Goal: Task Accomplishment & Management: Complete application form

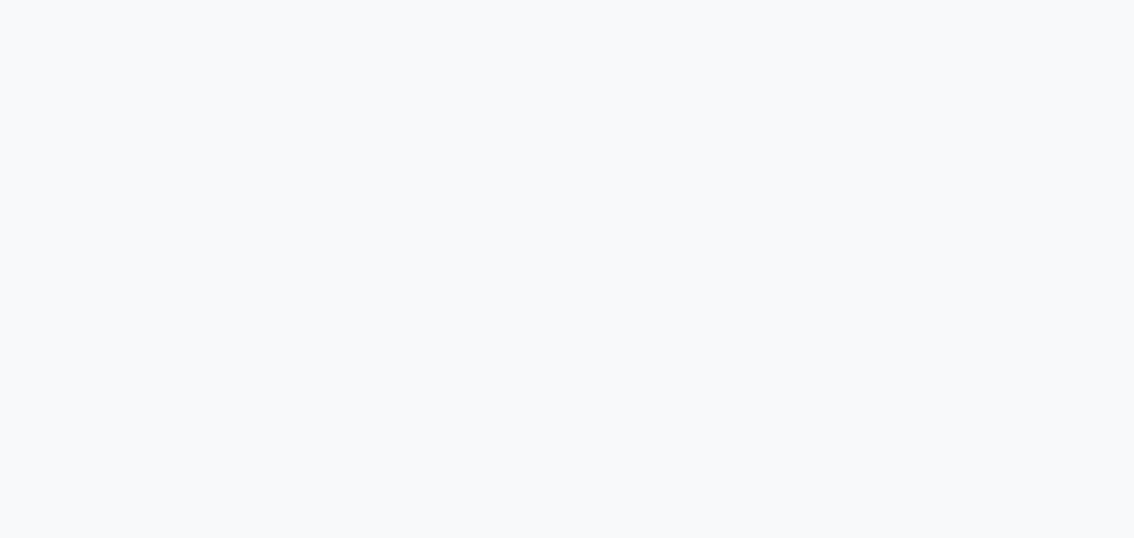
select select "5851"
select select "service"
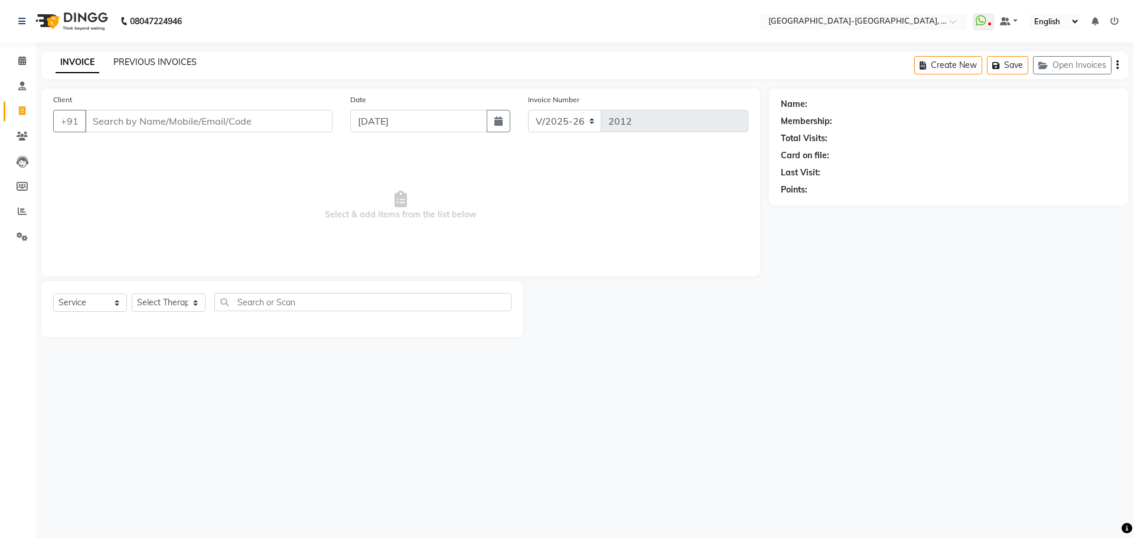
click at [136, 60] on link "PREVIOUS INVOICES" at bounding box center [154, 62] width 83 height 11
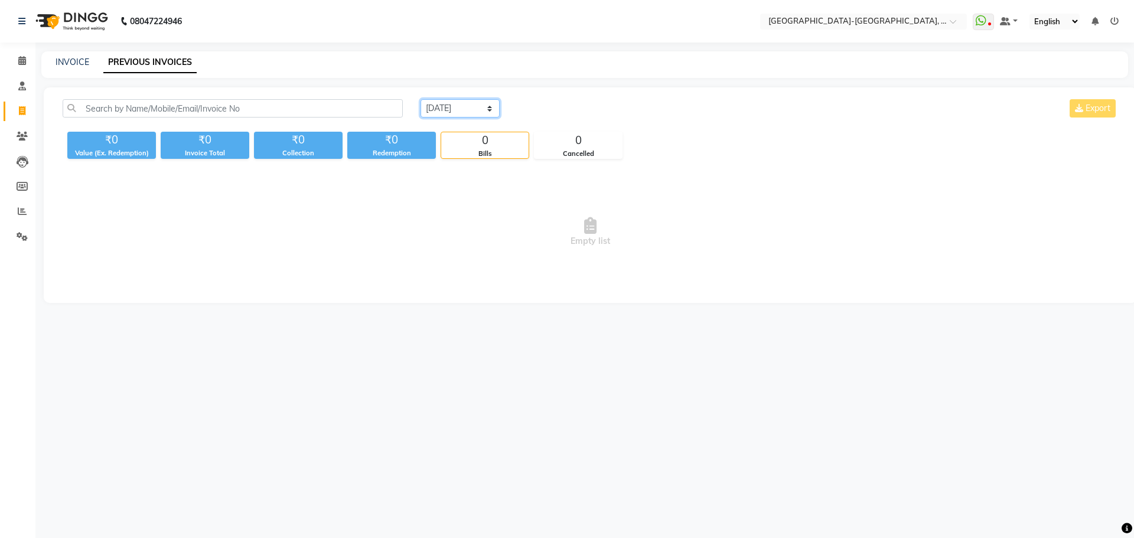
click at [468, 107] on select "Today Yesterday Custom Range" at bounding box center [460, 108] width 79 height 18
select select "yesterday"
click at [421, 99] on select "Today Yesterday Custom Range" at bounding box center [460, 108] width 79 height 18
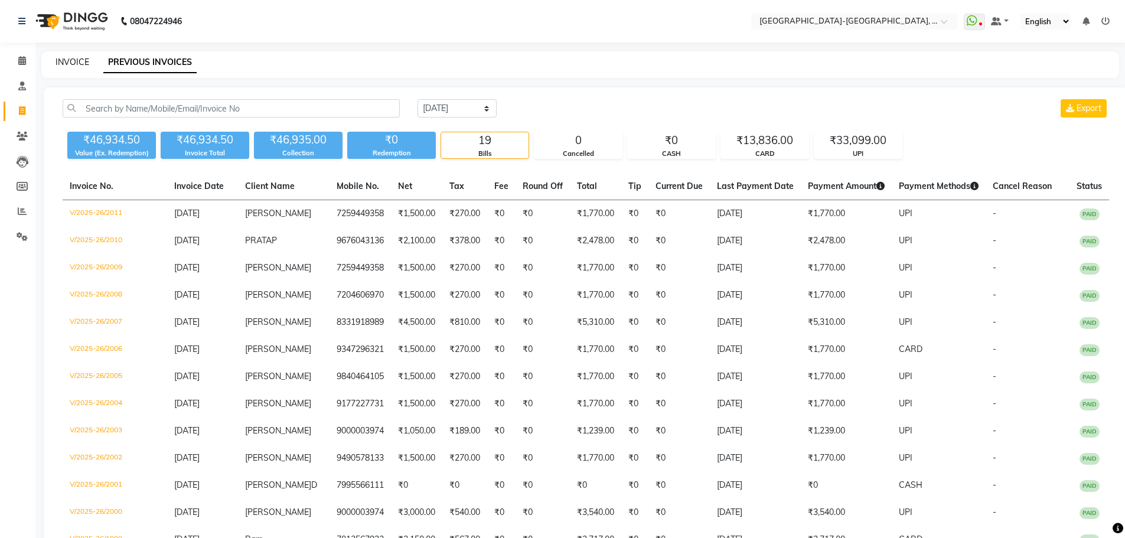
click at [72, 58] on link "INVOICE" at bounding box center [73, 62] width 34 height 11
select select "5851"
select select "service"
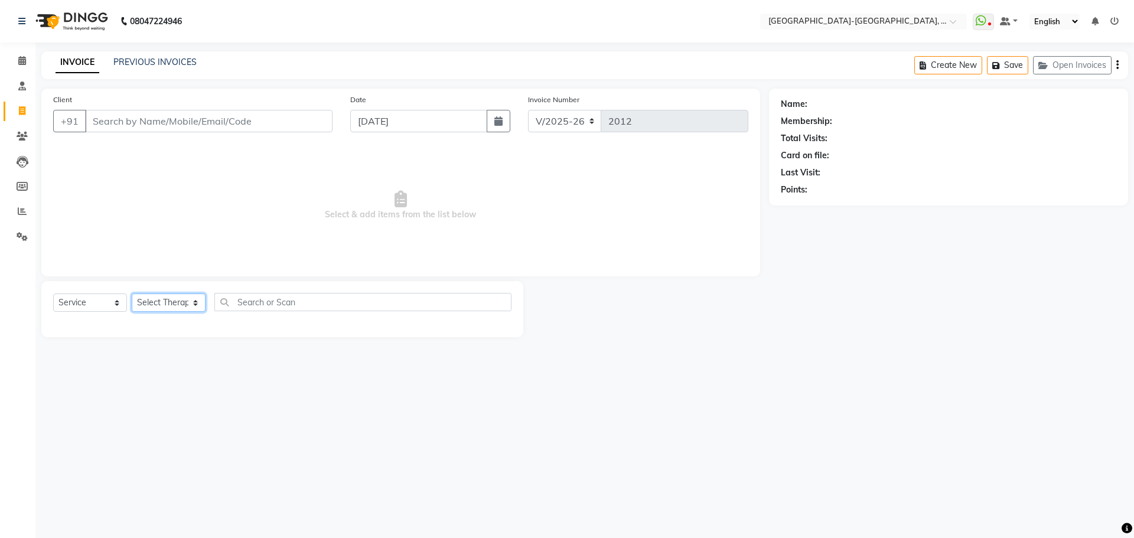
click at [176, 303] on select "Select Therapist Adakho Bone Hridziia Iris Katene Kholu Mayio Mohit Moru P Hrii…" at bounding box center [169, 303] width 74 height 18
select select "40937"
click at [132, 294] on select "Select Therapist Adakho Bone Hridziia Iris Katene Kholu Mayio Mohit Moru P Hrii…" at bounding box center [169, 303] width 74 height 18
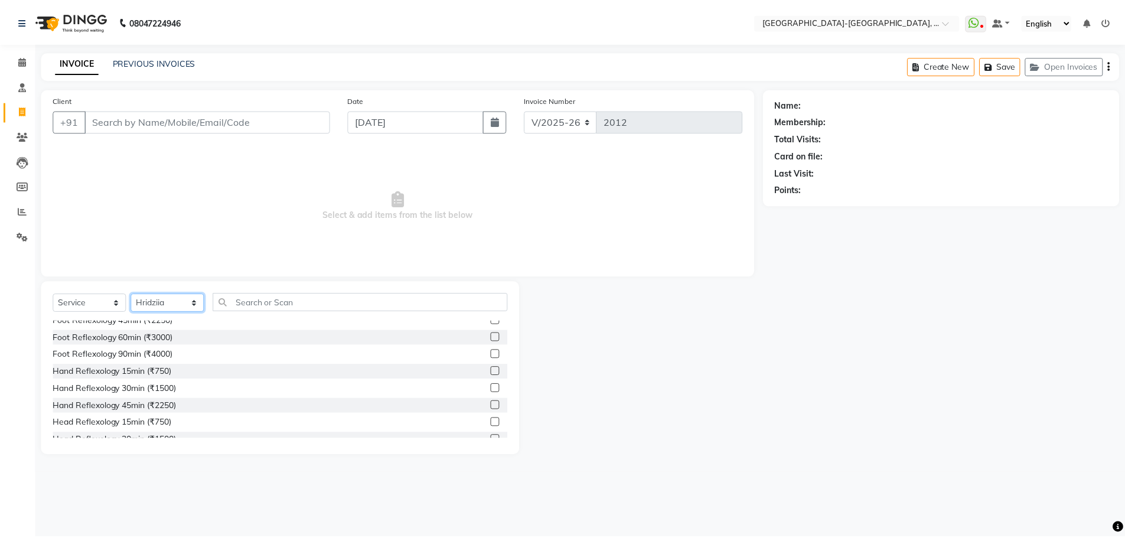
scroll to position [118, 0]
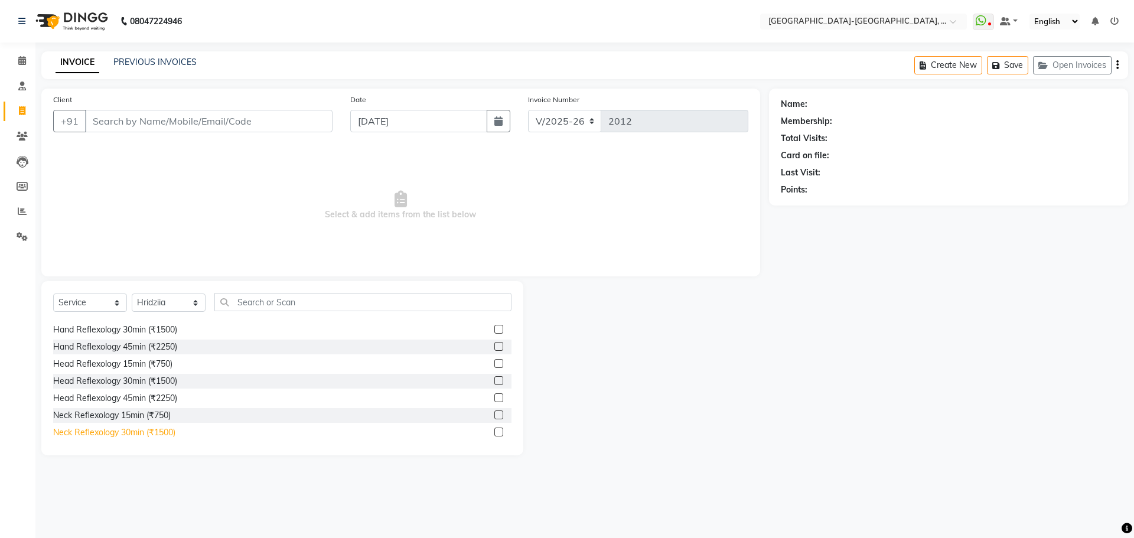
click at [135, 432] on div "Neck Reflexology 30min (₹1500)" at bounding box center [114, 433] width 122 height 12
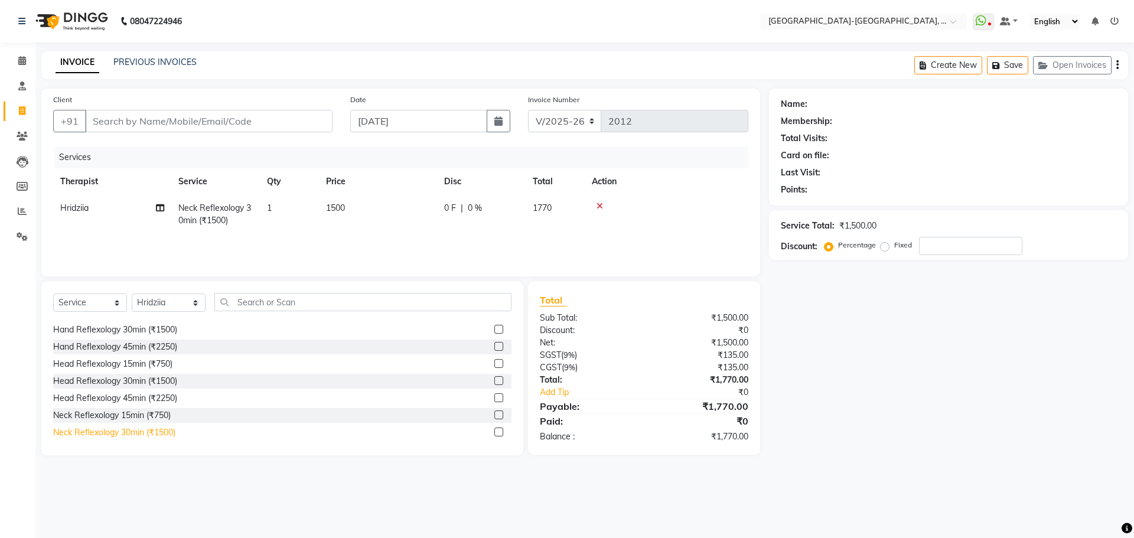
click at [134, 433] on div "Neck Reflexology 30min (₹1500)" at bounding box center [114, 433] width 122 height 12
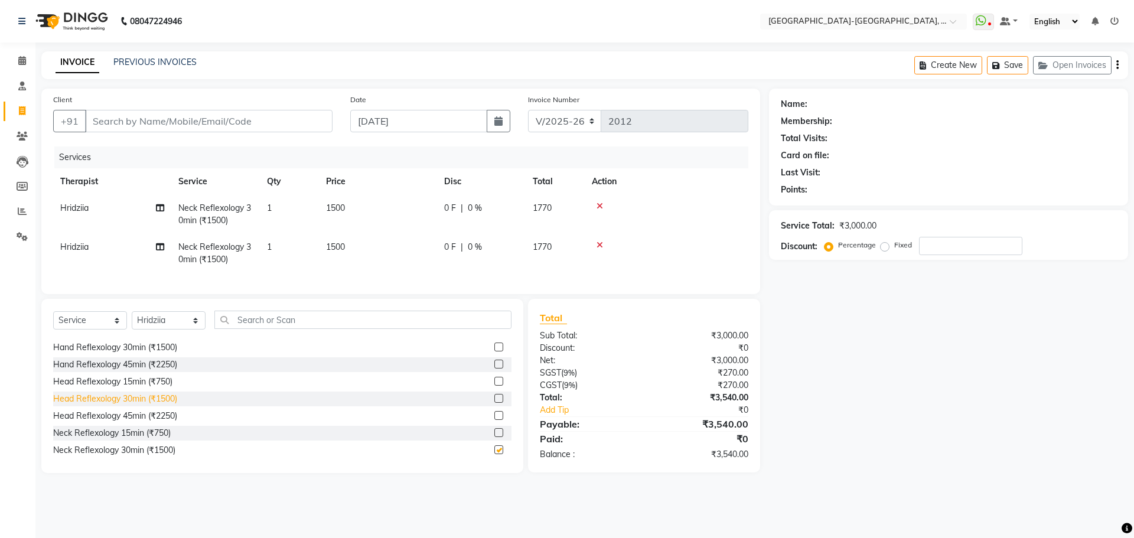
checkbox input "false"
click at [164, 121] on input "Client" at bounding box center [209, 121] width 248 height 22
type input "9"
type input "0"
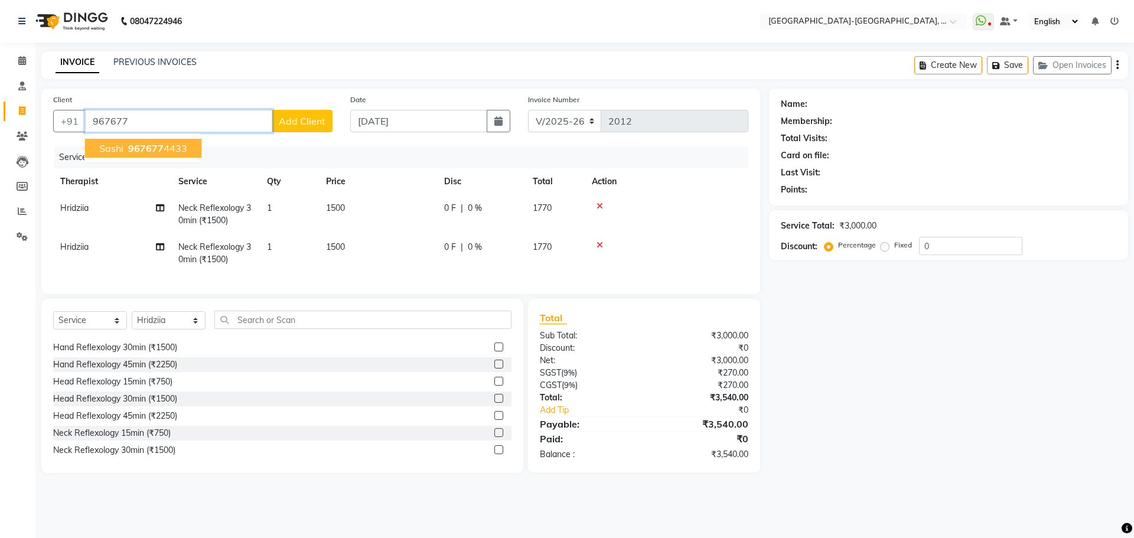
click at [113, 147] on span "sashi" at bounding box center [111, 148] width 24 height 12
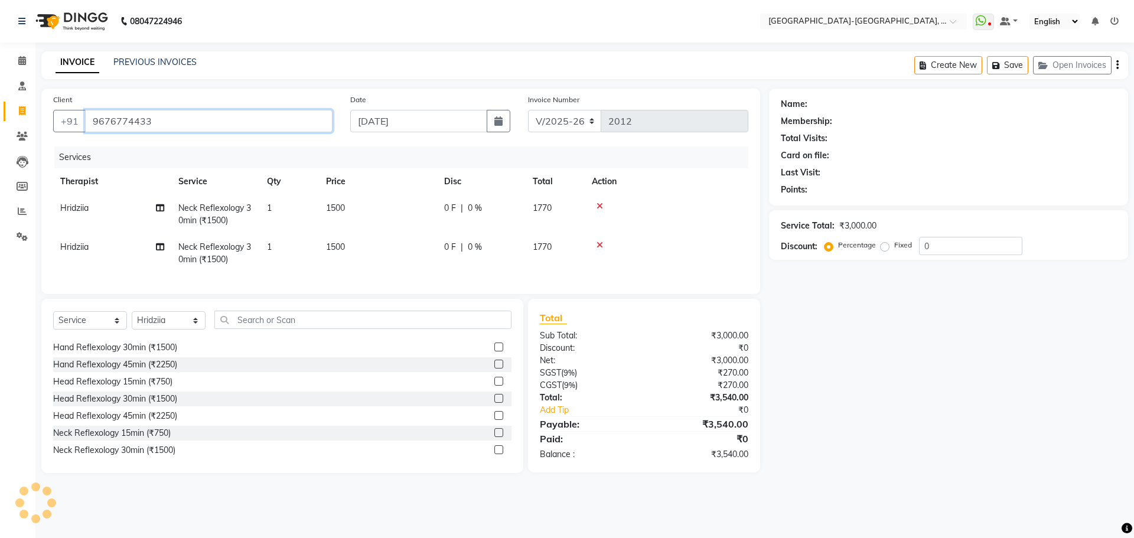
type input "9676774433"
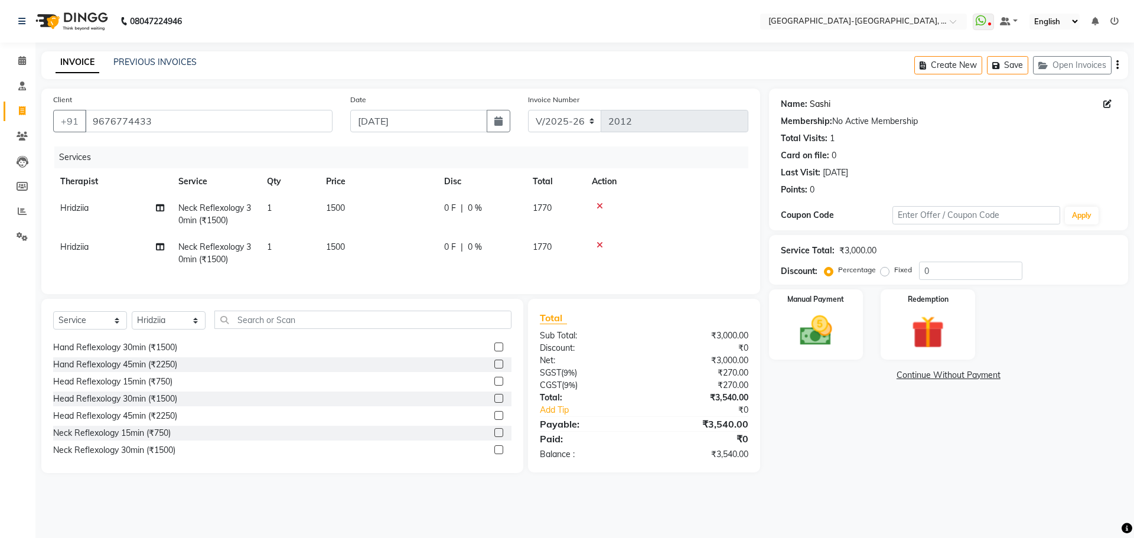
click at [818, 101] on link "Sashi" at bounding box center [820, 104] width 21 height 12
click at [820, 334] on img at bounding box center [816, 330] width 55 height 39
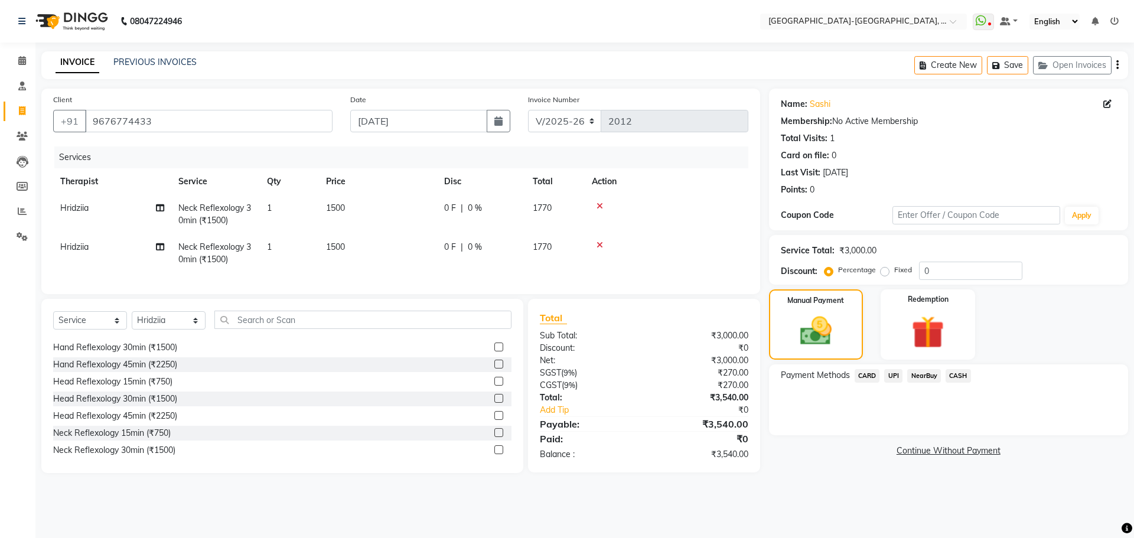
click at [87, 205] on span "Hridziia" at bounding box center [74, 208] width 28 height 11
select select "40937"
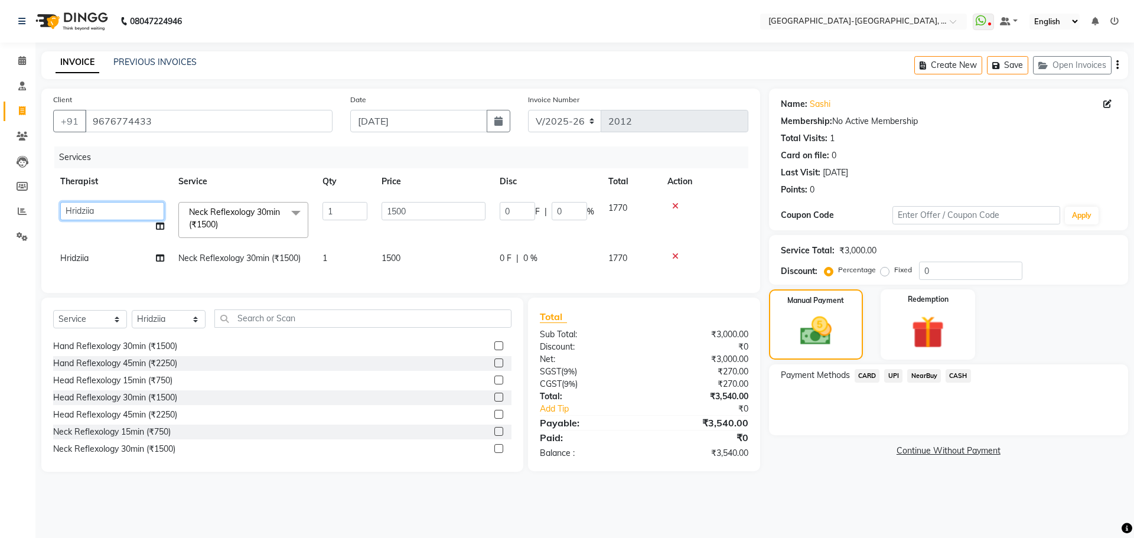
click at [93, 210] on select "Adakho Bone Hridziia Iris Katene Kholu Mayio Mohit Moru P Hriidziio Sahriini Sa…" at bounding box center [112, 211] width 104 height 18
select select "49851"
click at [89, 259] on span "Hridziia" at bounding box center [74, 258] width 28 height 11
select select "40937"
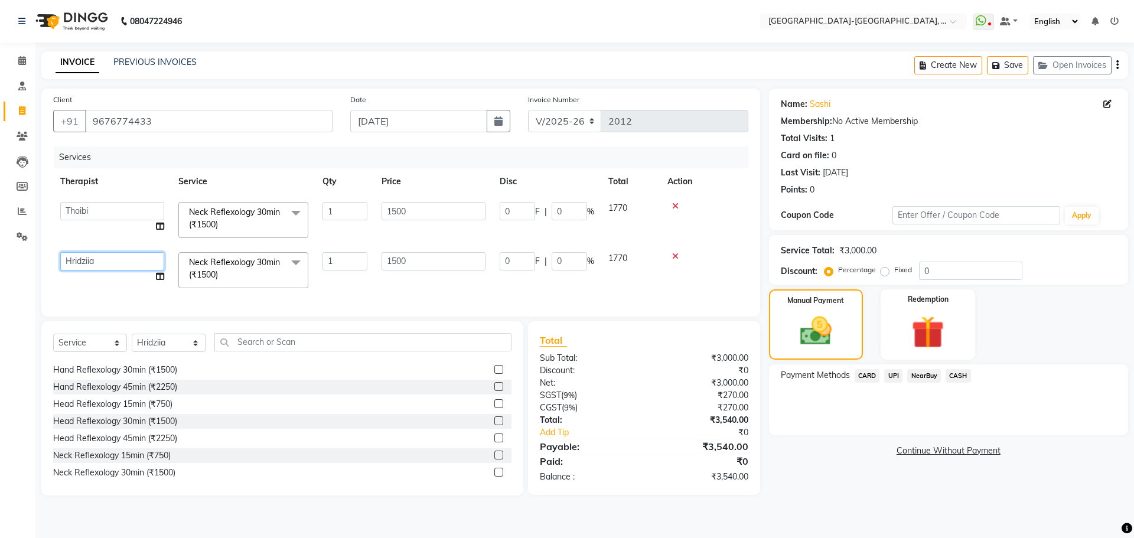
click at [103, 264] on select "Adakho Bone Hridziia Iris Katene Kholu Mayio Mohit Moru P Hriidziio Sahriini Sa…" at bounding box center [112, 261] width 104 height 18
select select "83051"
click at [894, 376] on span "UPI" at bounding box center [893, 376] width 18 height 14
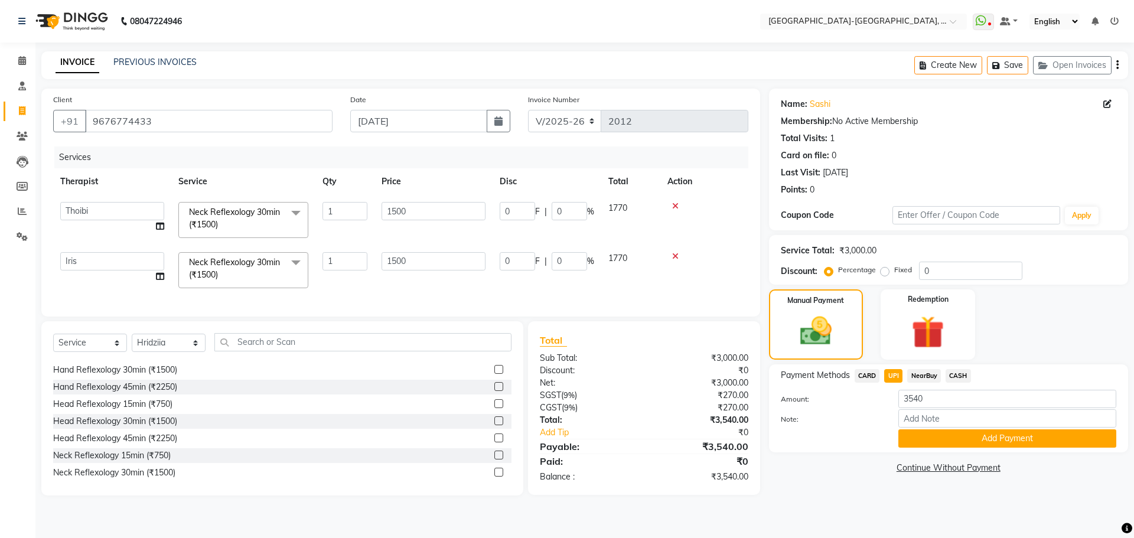
click at [865, 377] on span "CARD" at bounding box center [867, 376] width 25 height 14
click at [917, 442] on button "Add Payment" at bounding box center [1008, 438] width 218 height 18
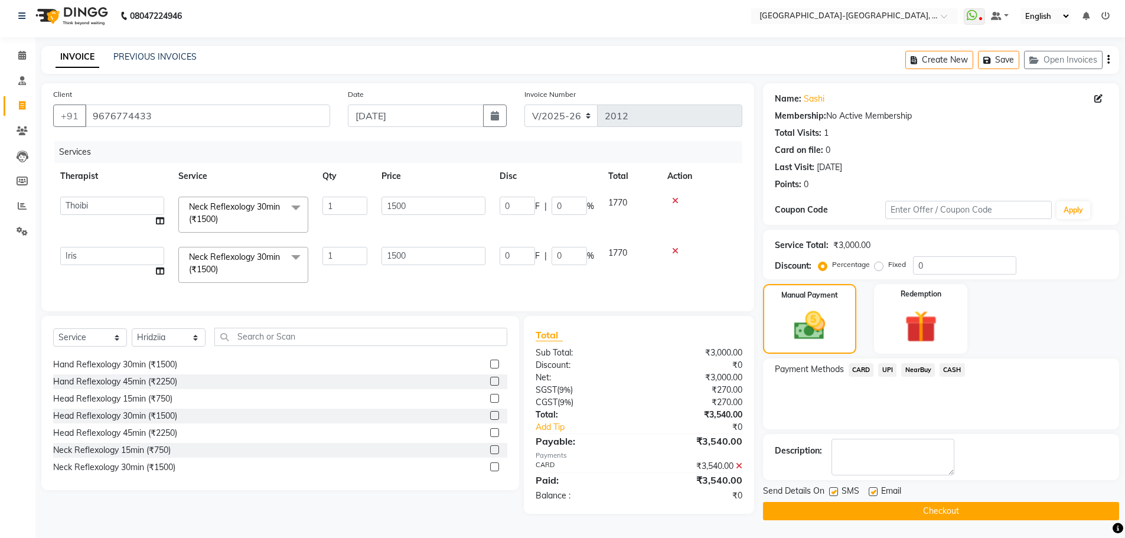
scroll to position [8, 0]
click at [861, 513] on button "Checkout" at bounding box center [941, 511] width 356 height 18
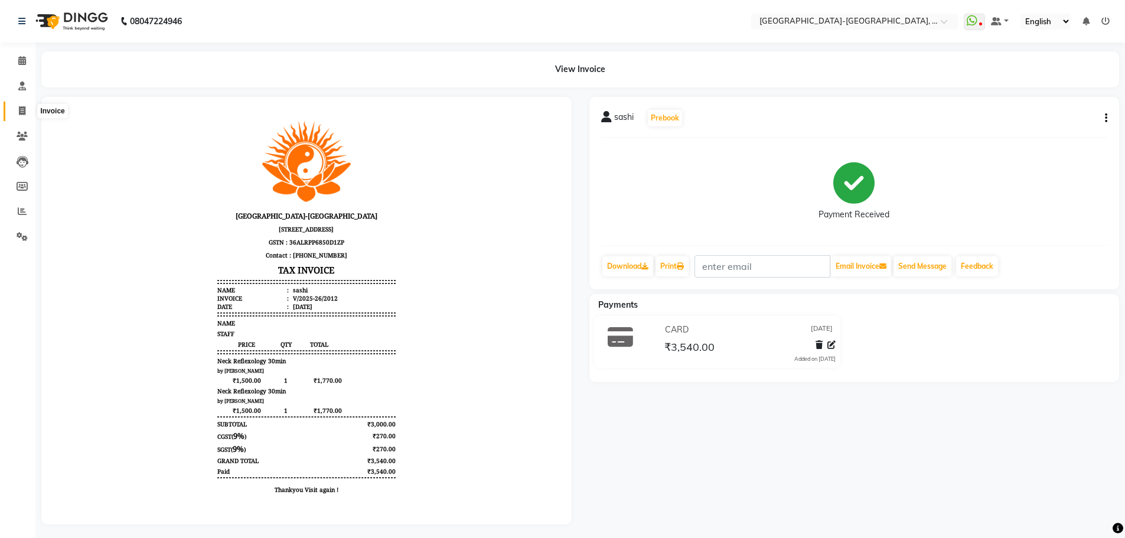
click at [28, 116] on span at bounding box center [22, 112] width 21 height 14
select select "5851"
select select "service"
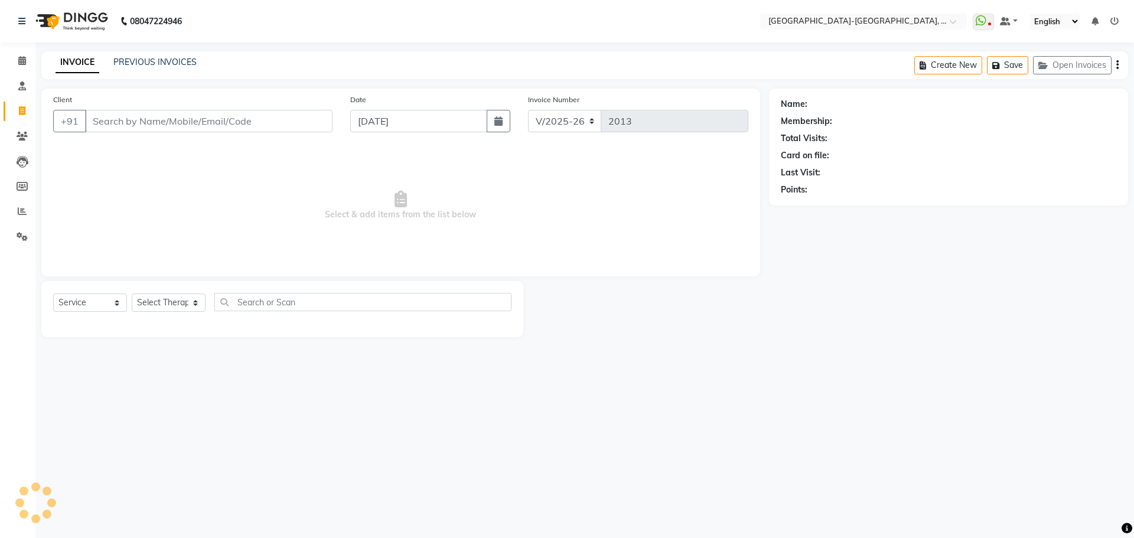
click at [90, 122] on input "Client" at bounding box center [209, 121] width 248 height 22
click at [108, 121] on input "Client" at bounding box center [209, 121] width 248 height 22
click at [115, 121] on input "Client" at bounding box center [209, 121] width 248 height 22
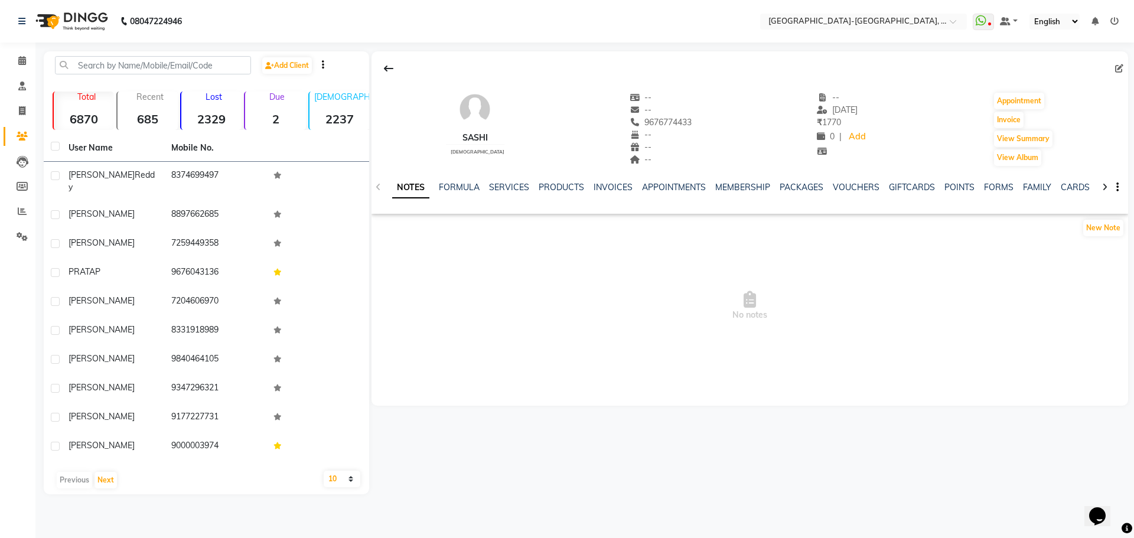
click at [500, 193] on div "SERVICES" at bounding box center [509, 187] width 40 height 12
click at [501, 187] on link "SERVICES" at bounding box center [509, 187] width 40 height 11
